Goal: Task Accomplishment & Management: Manage account settings

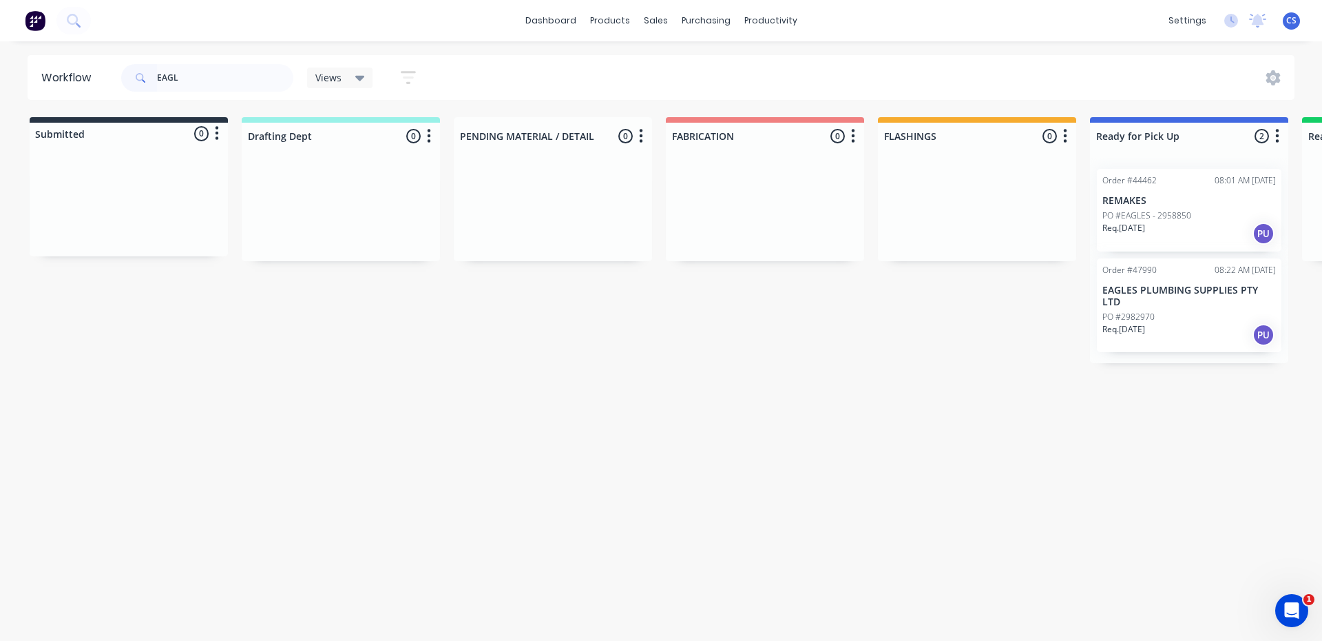
type input "EAGL"
click at [1150, 288] on p "EAGLES PLUMBING SUPPLIES PTY LTD" at bounding box center [1190, 295] width 174 height 23
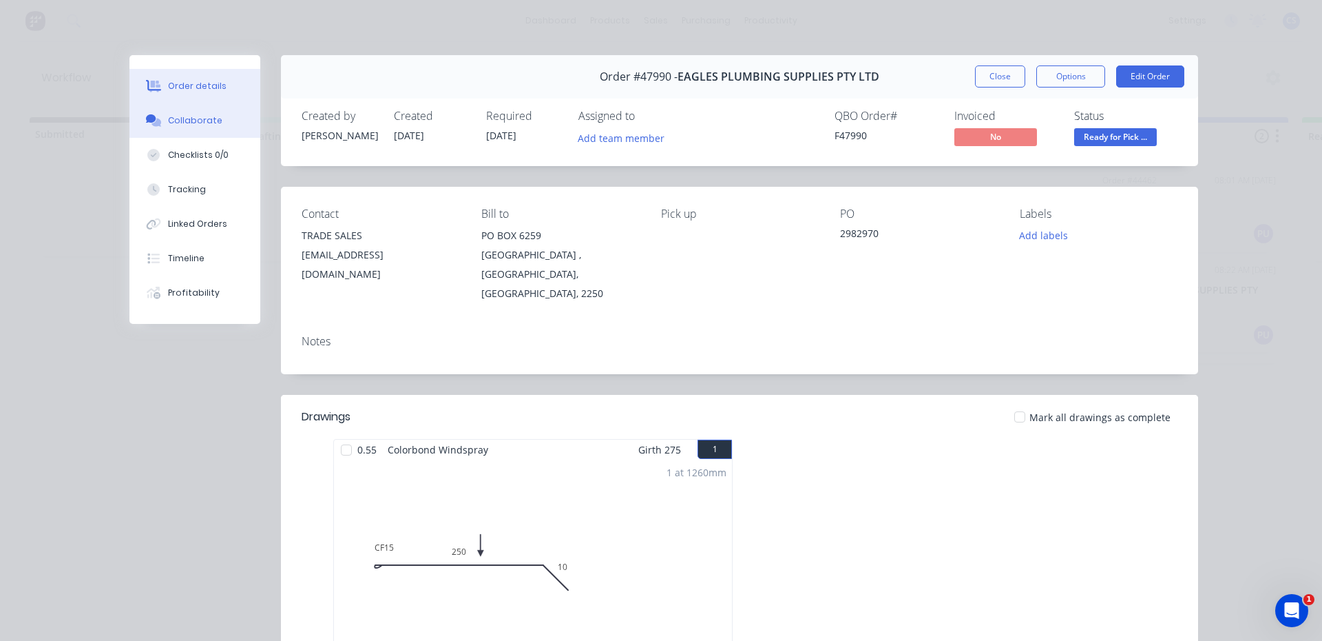
click at [192, 116] on div "Collaborate" at bounding box center [195, 120] width 54 height 12
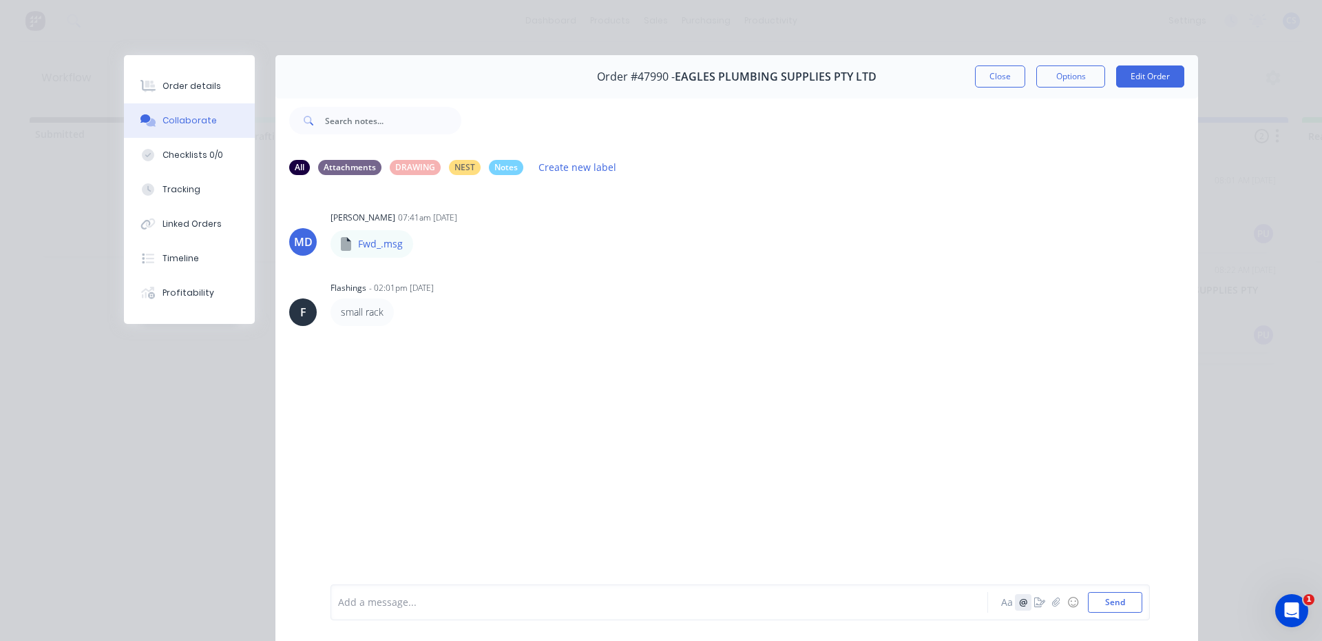
click at [1024, 601] on button "@" at bounding box center [1023, 602] width 17 height 17
click at [1002, 604] on button "Aa" at bounding box center [1007, 602] width 17 height 17
click at [1021, 608] on button "@" at bounding box center [1023, 602] width 17 height 17
click at [1035, 602] on icon "button" at bounding box center [1040, 602] width 11 height 10
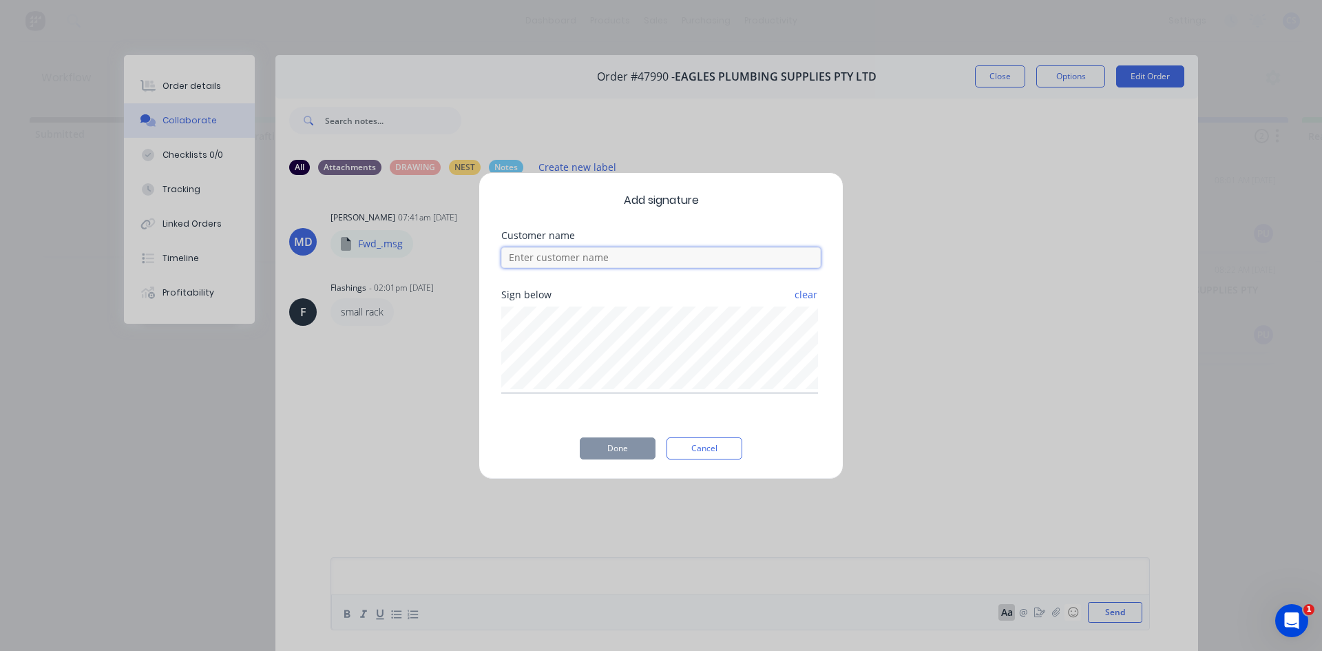
click at [590, 259] on input at bounding box center [661, 257] width 320 height 21
type input "ONYX"
click at [641, 446] on button "Done" at bounding box center [618, 448] width 76 height 22
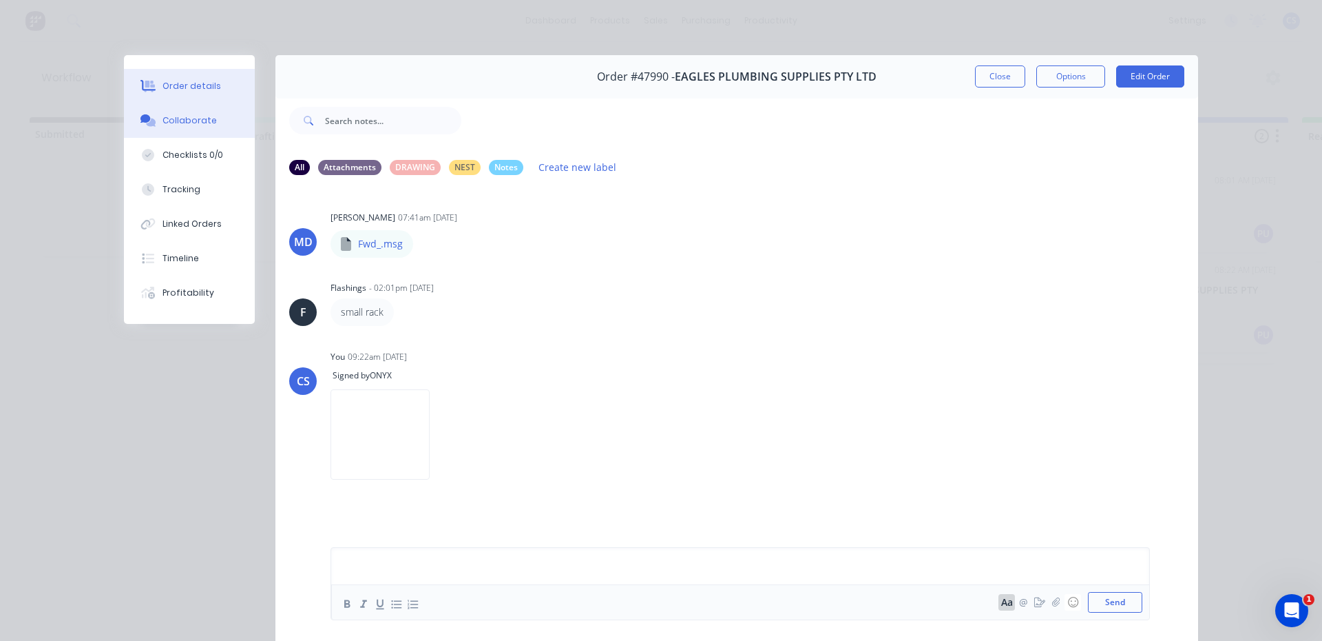
click at [201, 95] on button "Order details" at bounding box center [189, 86] width 131 height 34
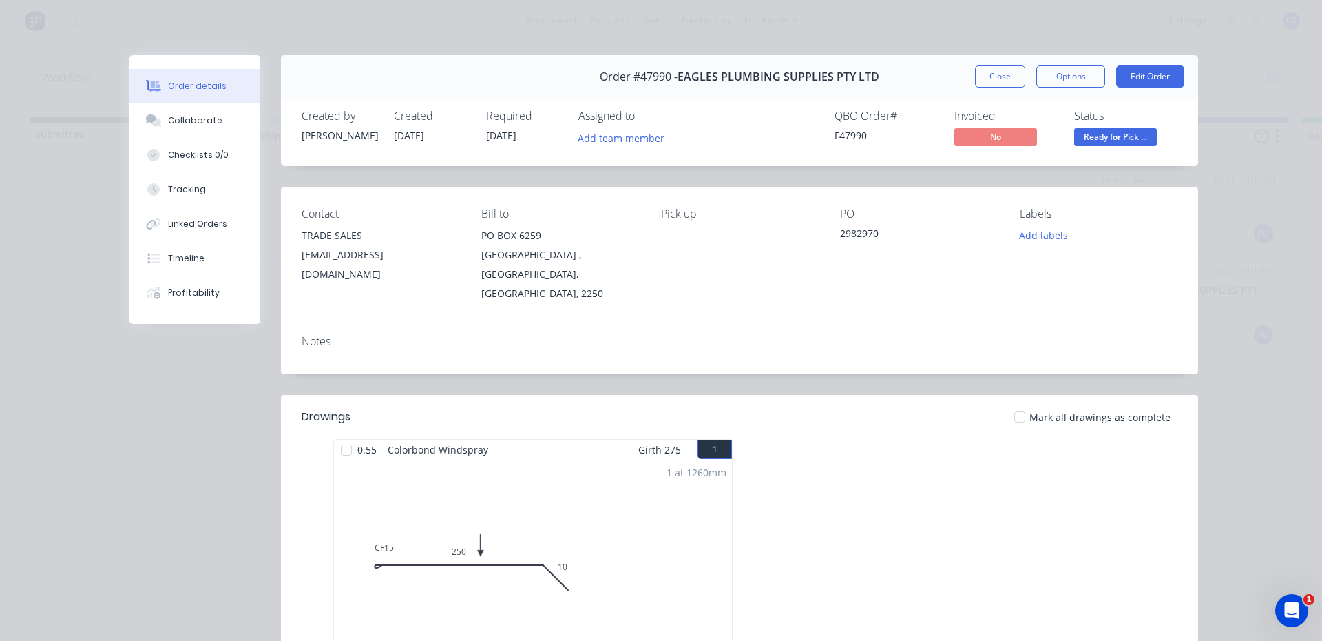
click at [1121, 136] on span "Ready for Pick ..." at bounding box center [1116, 136] width 83 height 17
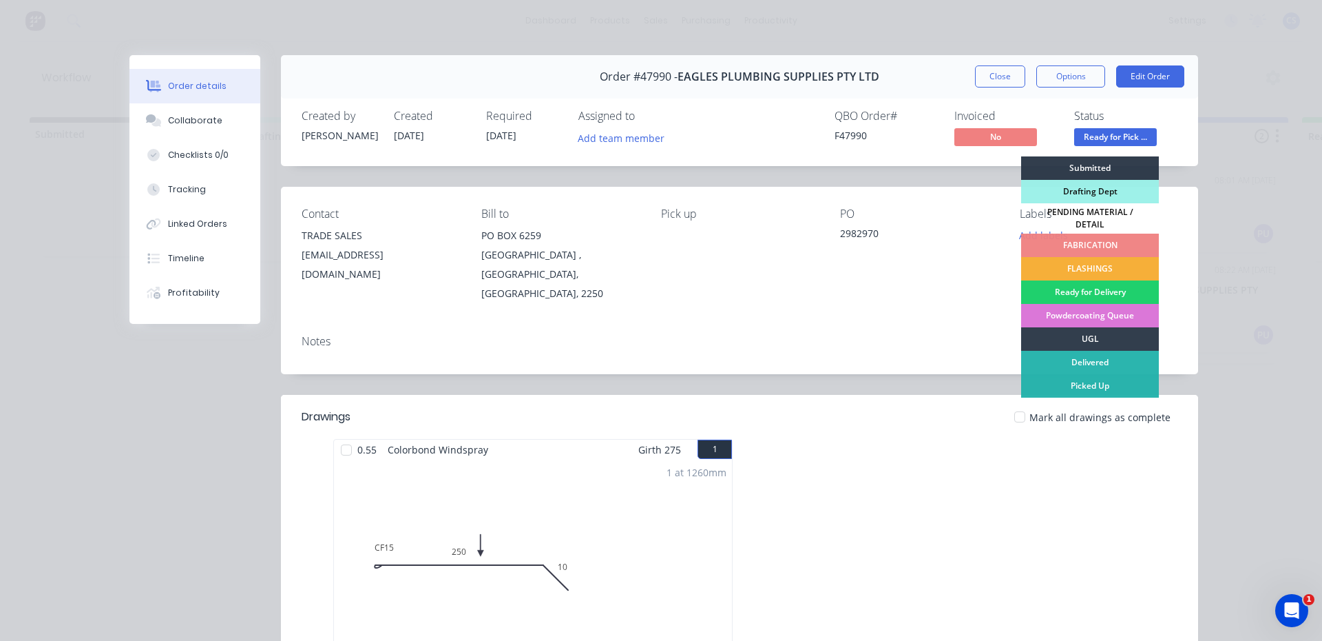
drag, startPoint x: 1090, startPoint y: 379, endPoint x: 1077, endPoint y: 369, distance: 15.7
click at [1088, 380] on div "Picked Up" at bounding box center [1090, 385] width 138 height 23
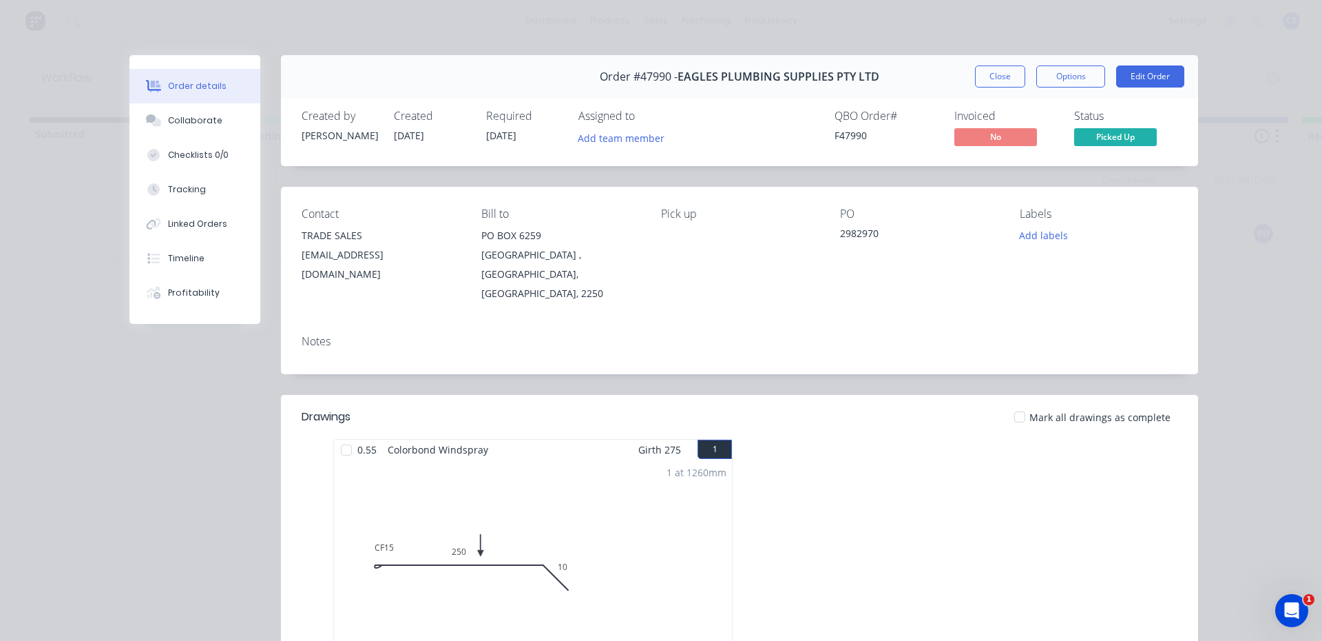
click at [1006, 74] on button "Close" at bounding box center [1000, 76] width 50 height 22
